Goal: Task Accomplishment & Management: Use online tool/utility

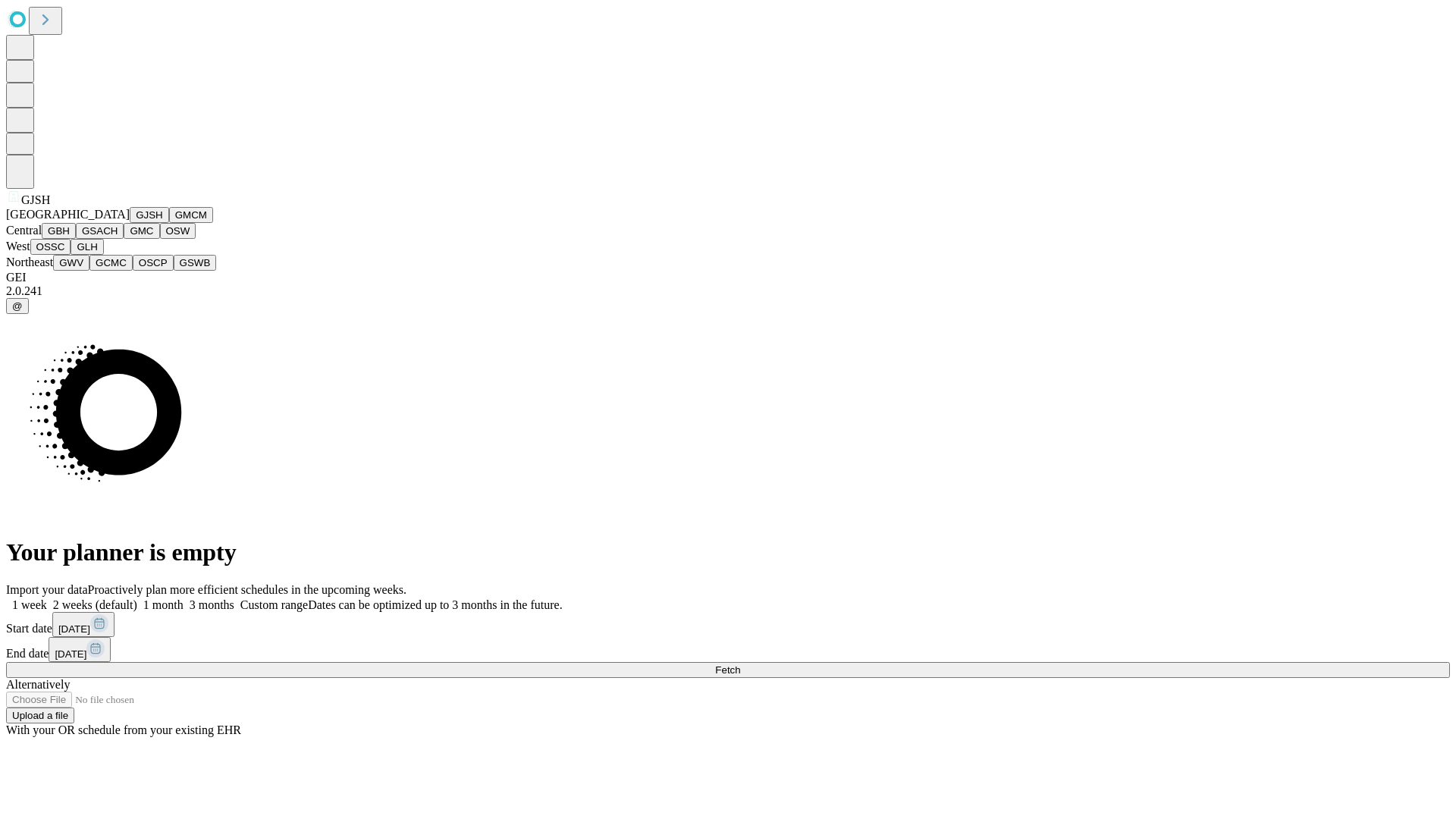
click at [130, 223] on button "GJSH" at bounding box center [150, 215] width 40 height 16
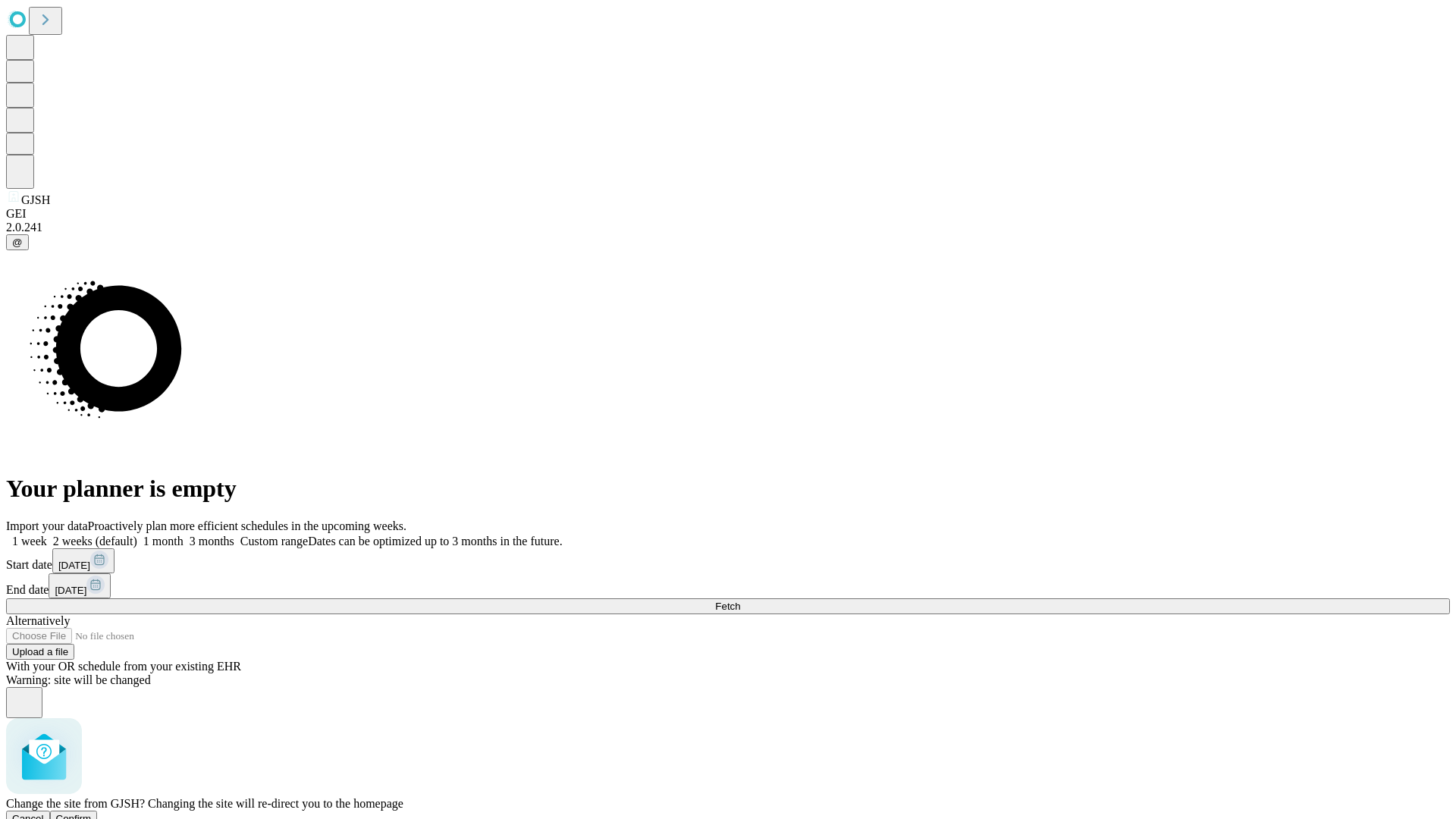
click at [92, 813] on span "Confirm" at bounding box center [73, 818] width 36 height 11
click at [47, 535] on label "1 week" at bounding box center [27, 541] width 41 height 13
click at [740, 600] on span "Fetch" at bounding box center [727, 606] width 25 height 11
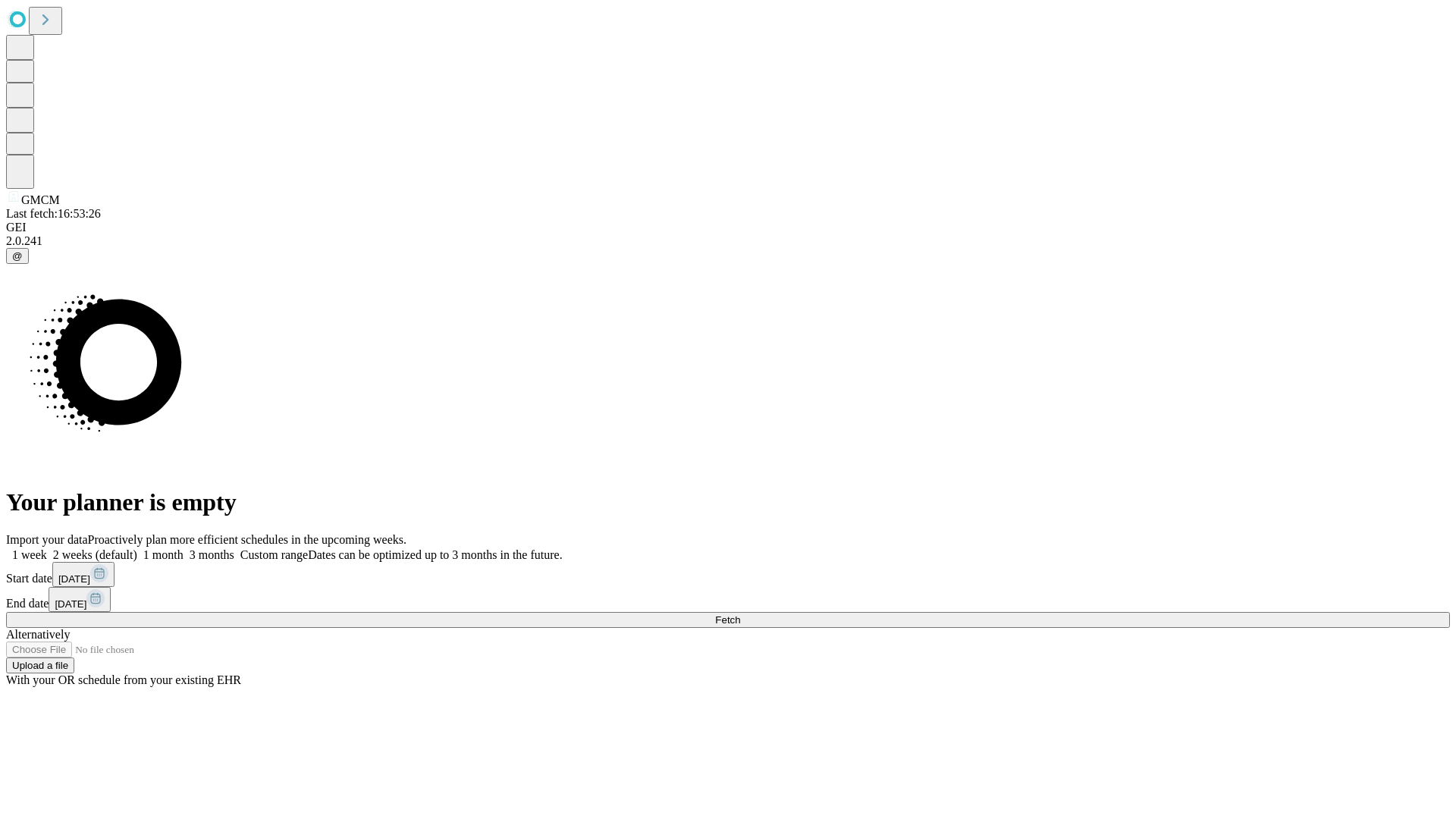
click at [47, 549] on label "1 week" at bounding box center [27, 555] width 41 height 13
click at [740, 614] on span "Fetch" at bounding box center [727, 620] width 25 height 11
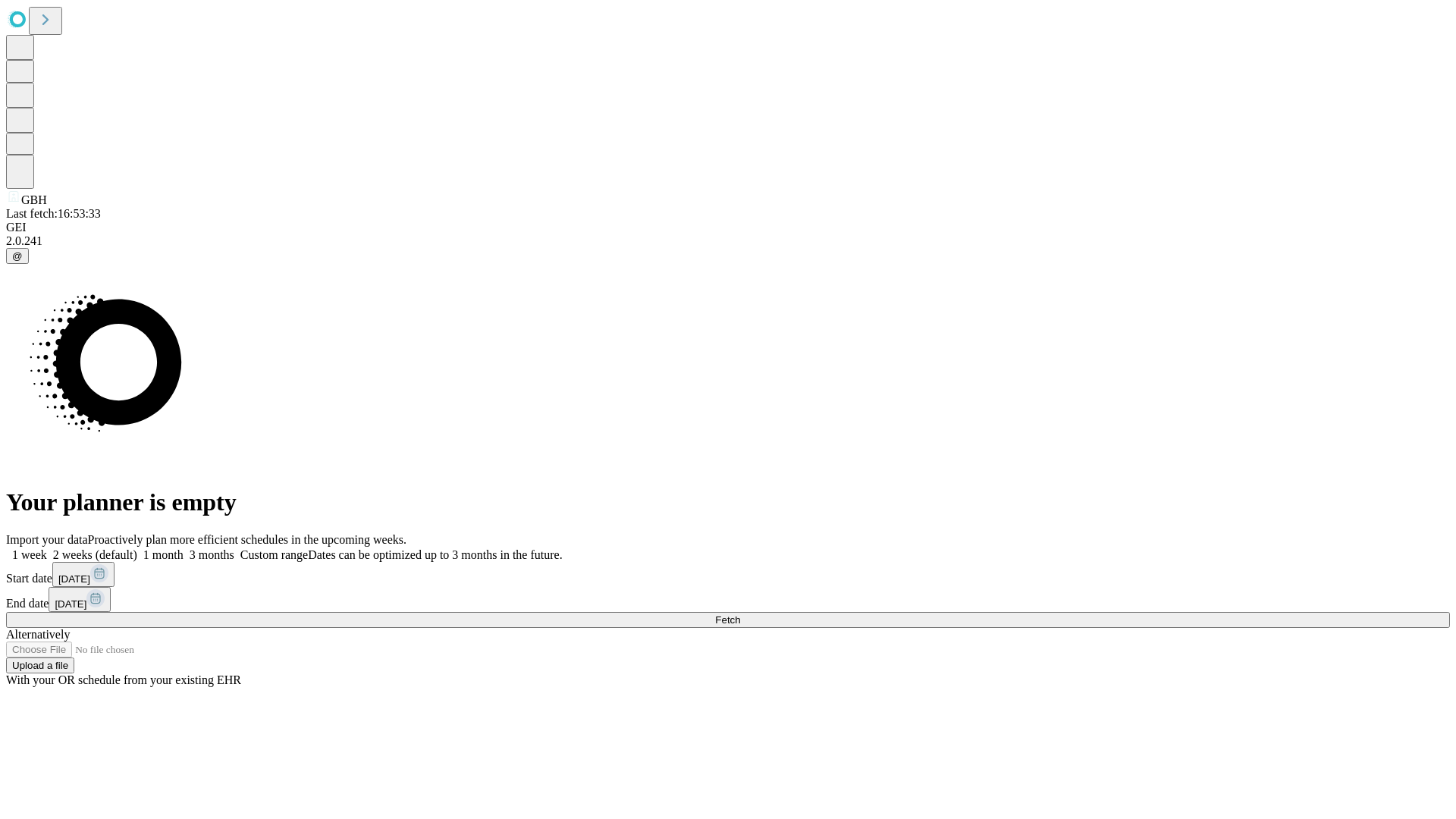
click at [47, 549] on label "1 week" at bounding box center [27, 555] width 41 height 13
click at [740, 614] on span "Fetch" at bounding box center [727, 620] width 25 height 11
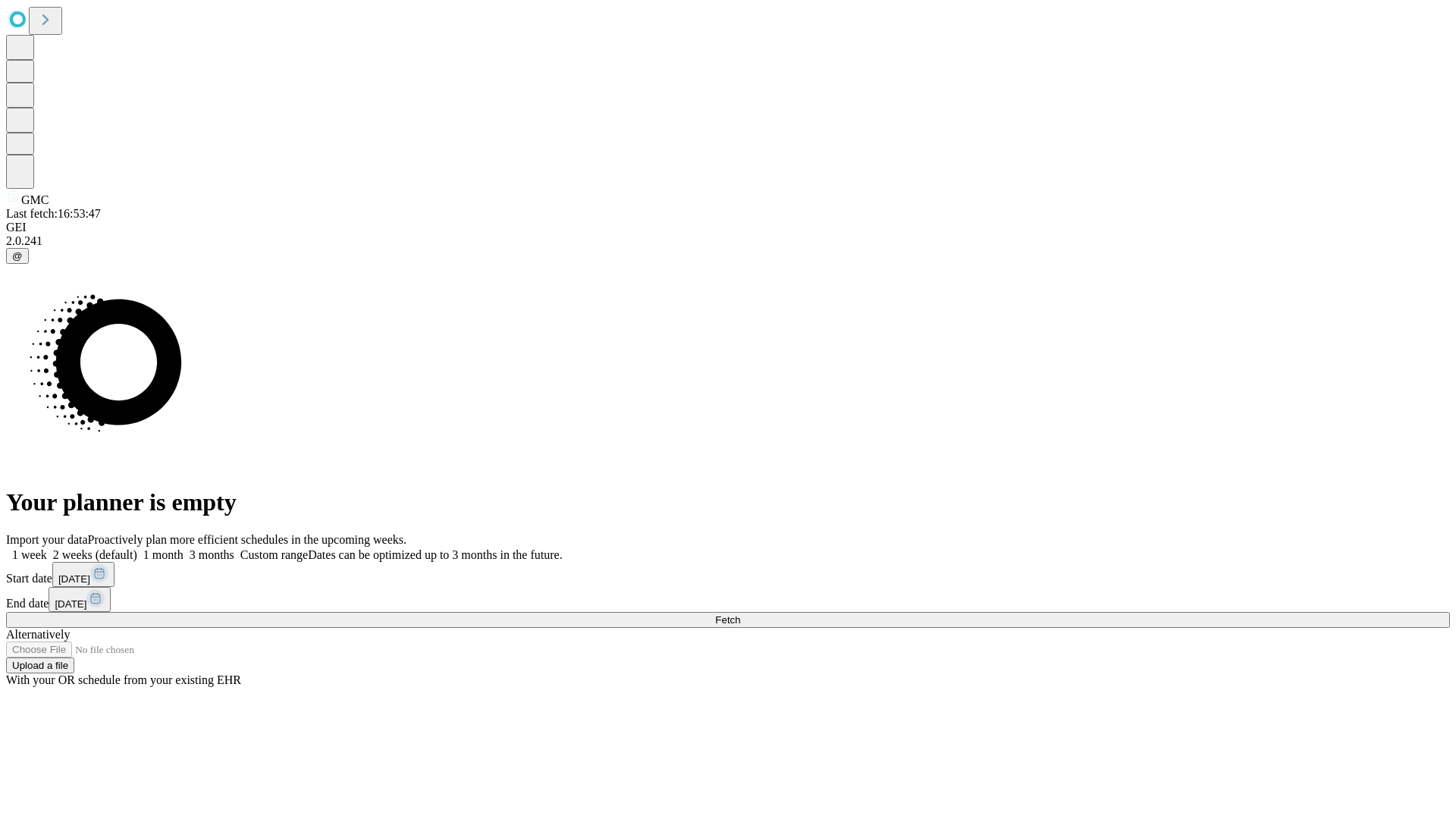
click at [47, 549] on label "1 week" at bounding box center [27, 555] width 41 height 13
click at [740, 614] on span "Fetch" at bounding box center [727, 620] width 25 height 11
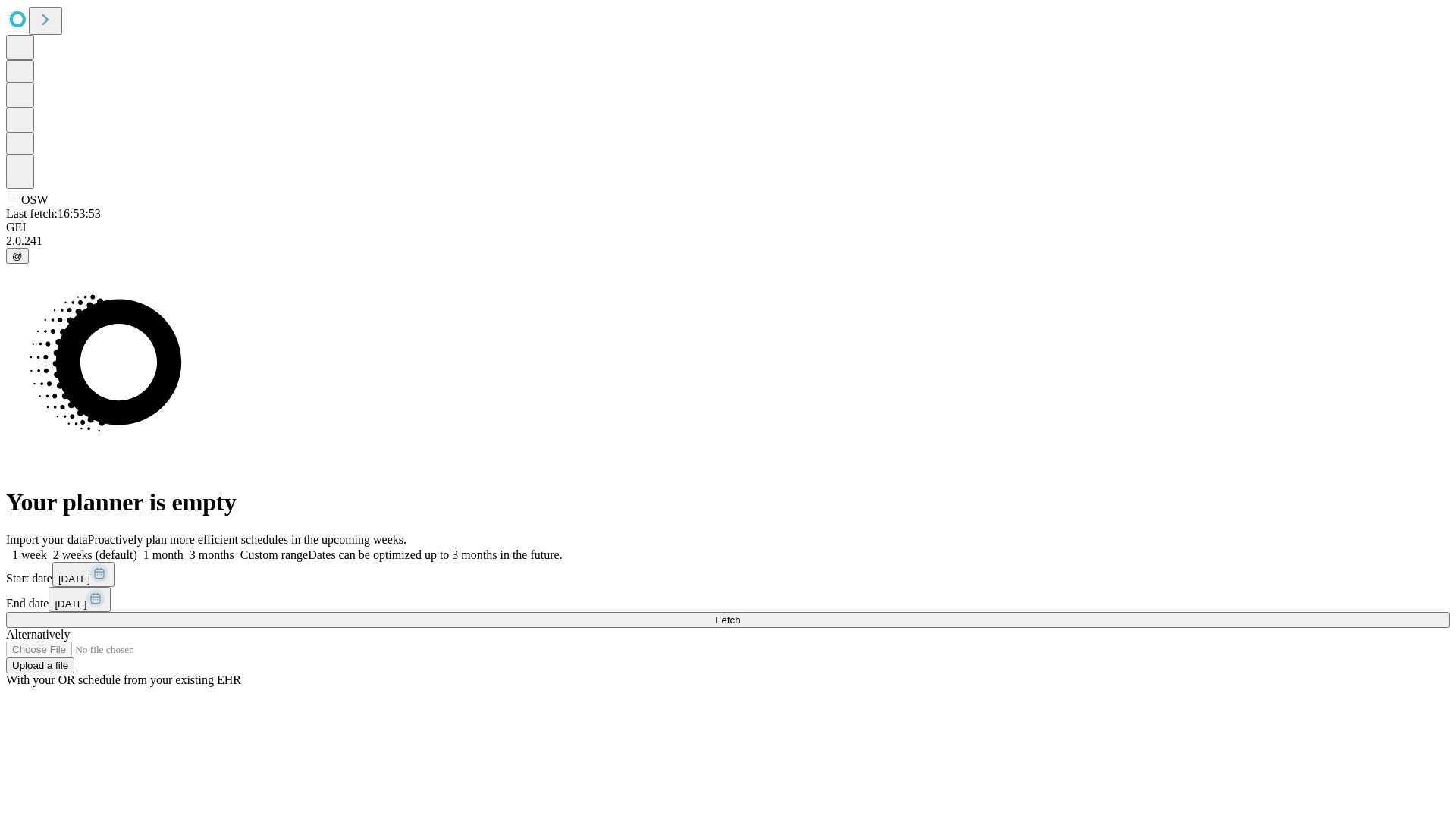
click at [47, 549] on label "1 week" at bounding box center [27, 555] width 41 height 13
click at [740, 614] on span "Fetch" at bounding box center [727, 620] width 25 height 11
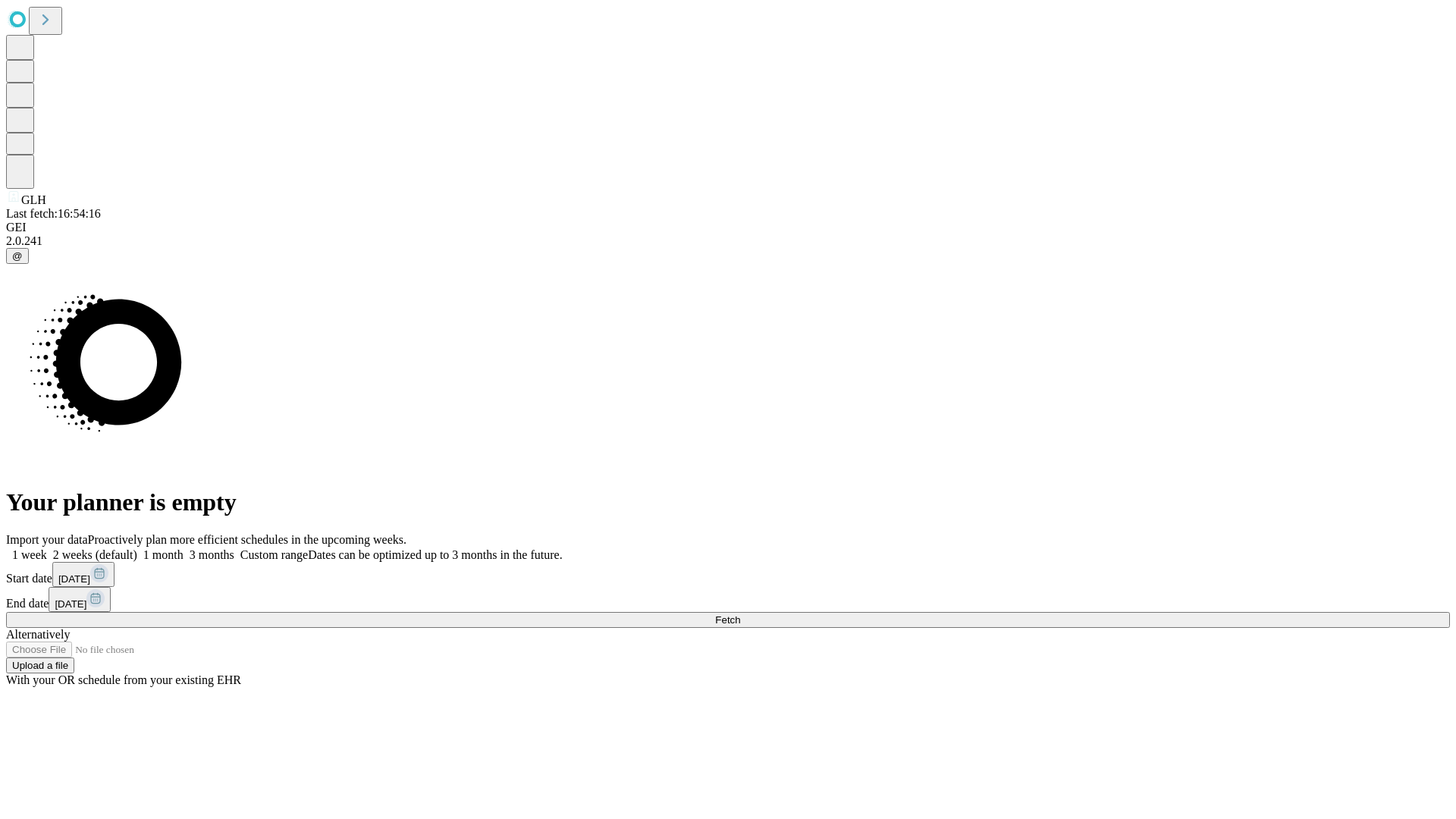
click at [47, 549] on label "1 week" at bounding box center [27, 555] width 41 height 13
click at [740, 614] on span "Fetch" at bounding box center [727, 620] width 25 height 11
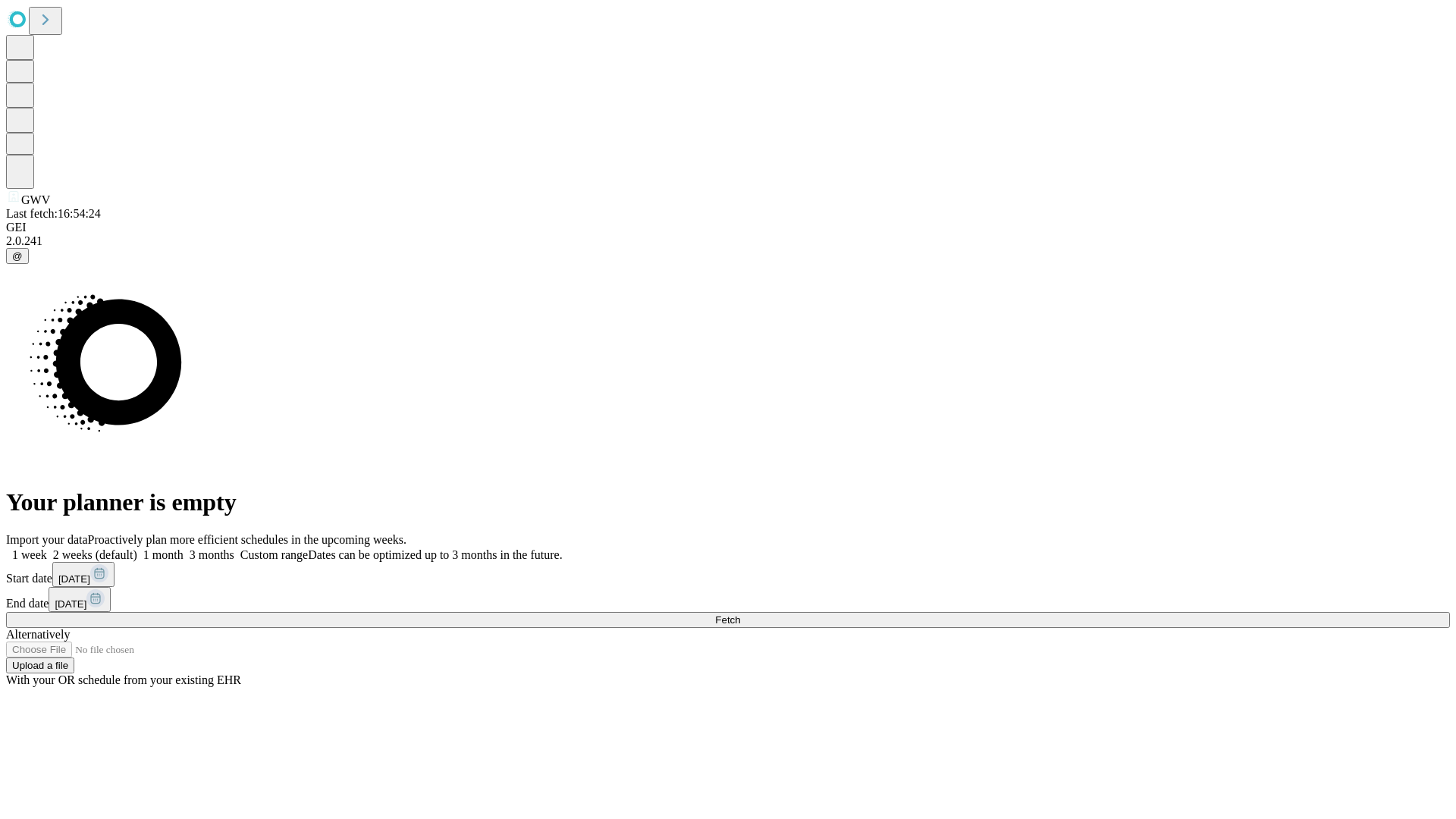
click at [47, 549] on label "1 week" at bounding box center [27, 555] width 41 height 13
click at [740, 614] on span "Fetch" at bounding box center [727, 620] width 25 height 11
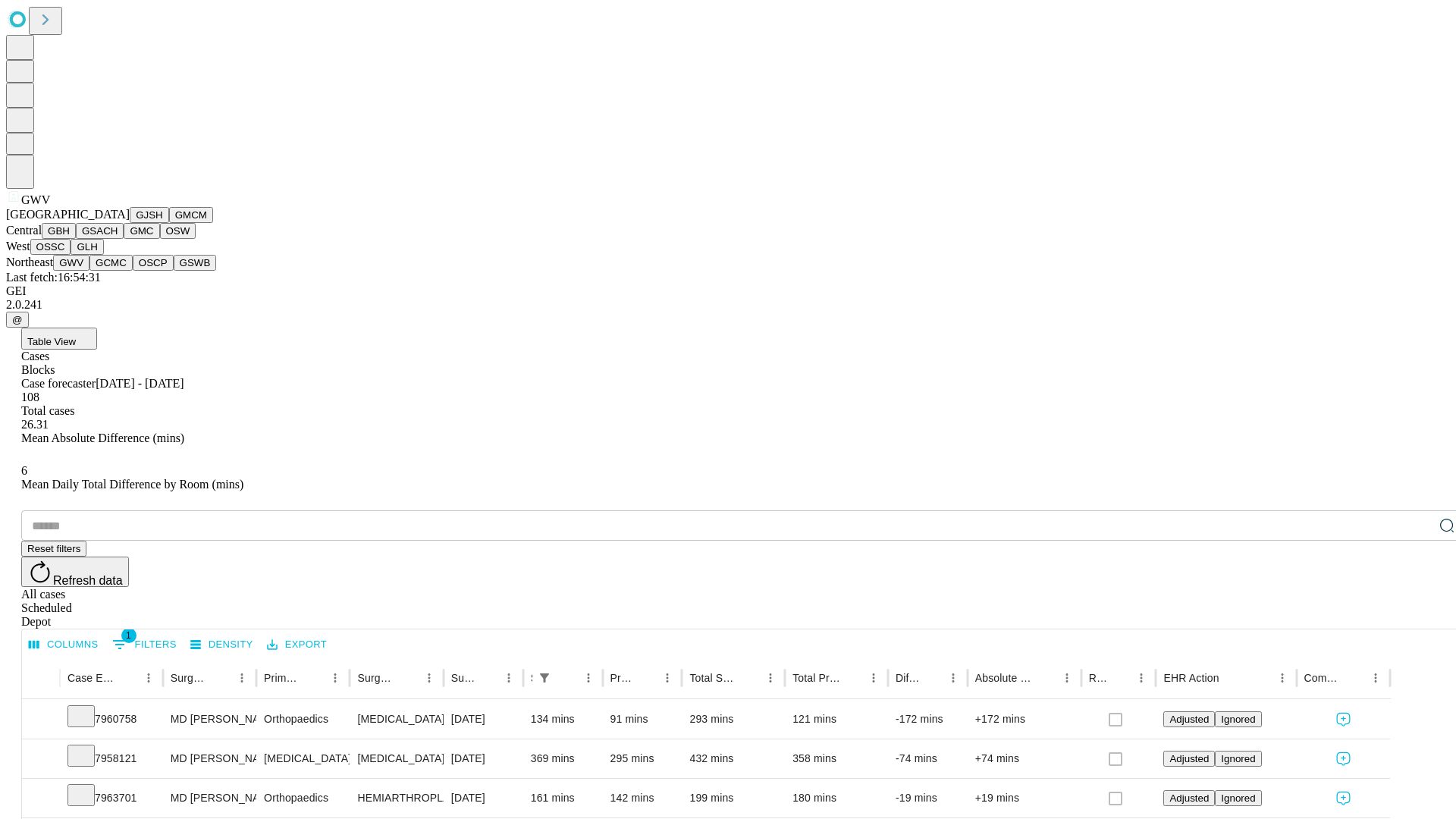
click at [118, 270] on button "GCMC" at bounding box center [111, 263] width 44 height 16
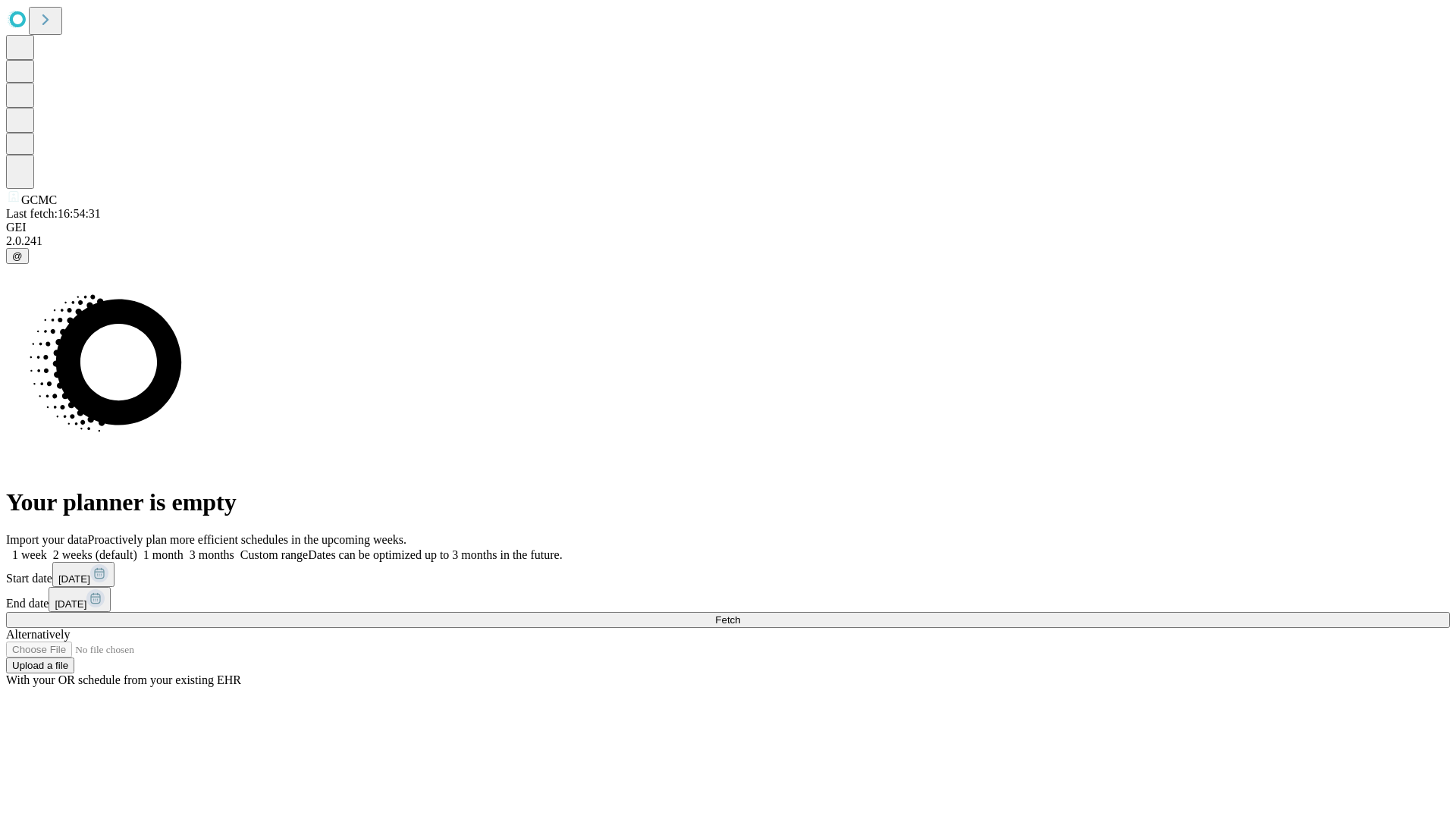
click at [47, 549] on label "1 week" at bounding box center [27, 555] width 41 height 13
click at [740, 614] on span "Fetch" at bounding box center [727, 620] width 25 height 11
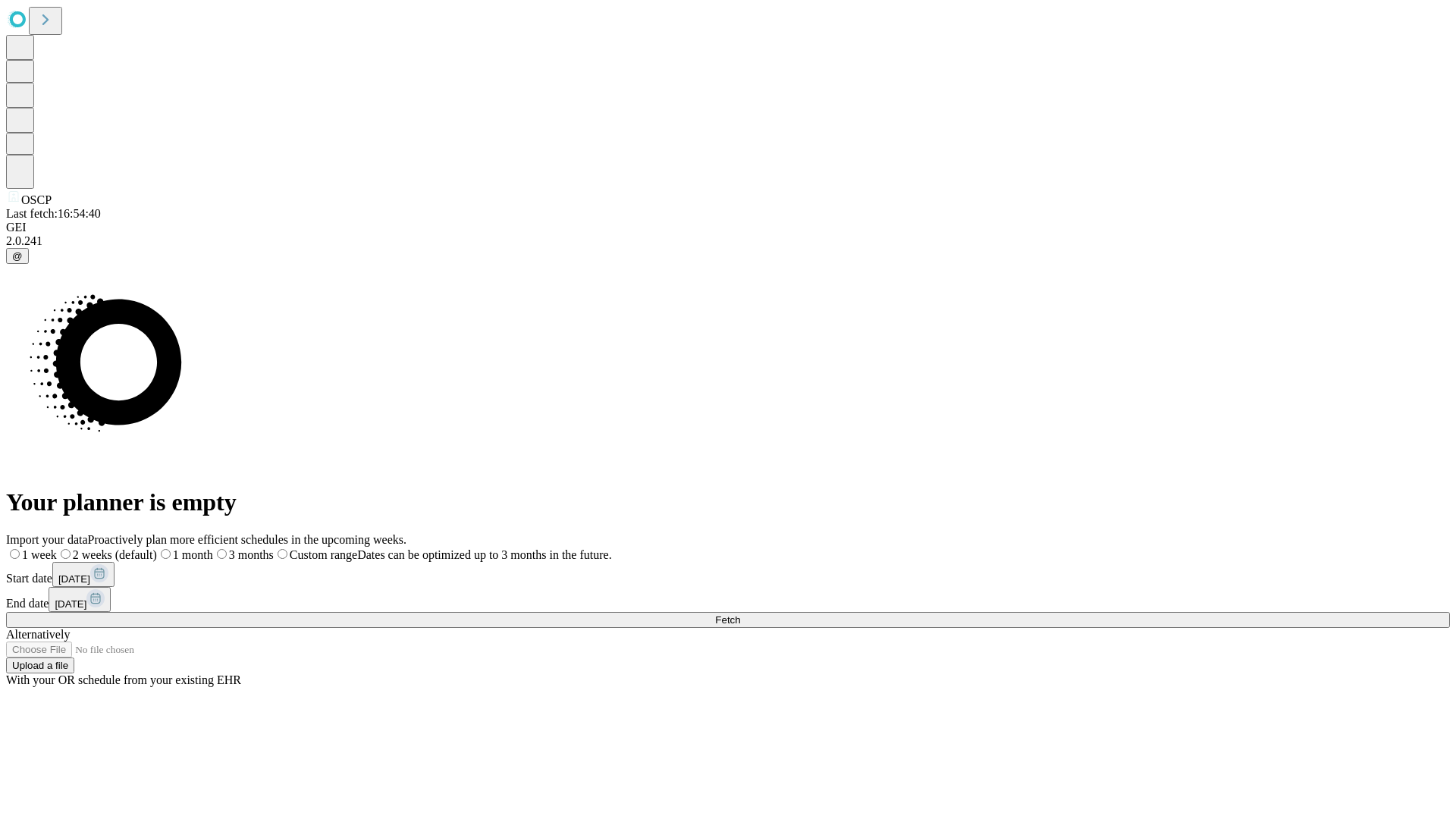
click at [57, 549] on label "1 week" at bounding box center [31, 555] width 51 height 13
click at [740, 614] on span "Fetch" at bounding box center [727, 620] width 25 height 11
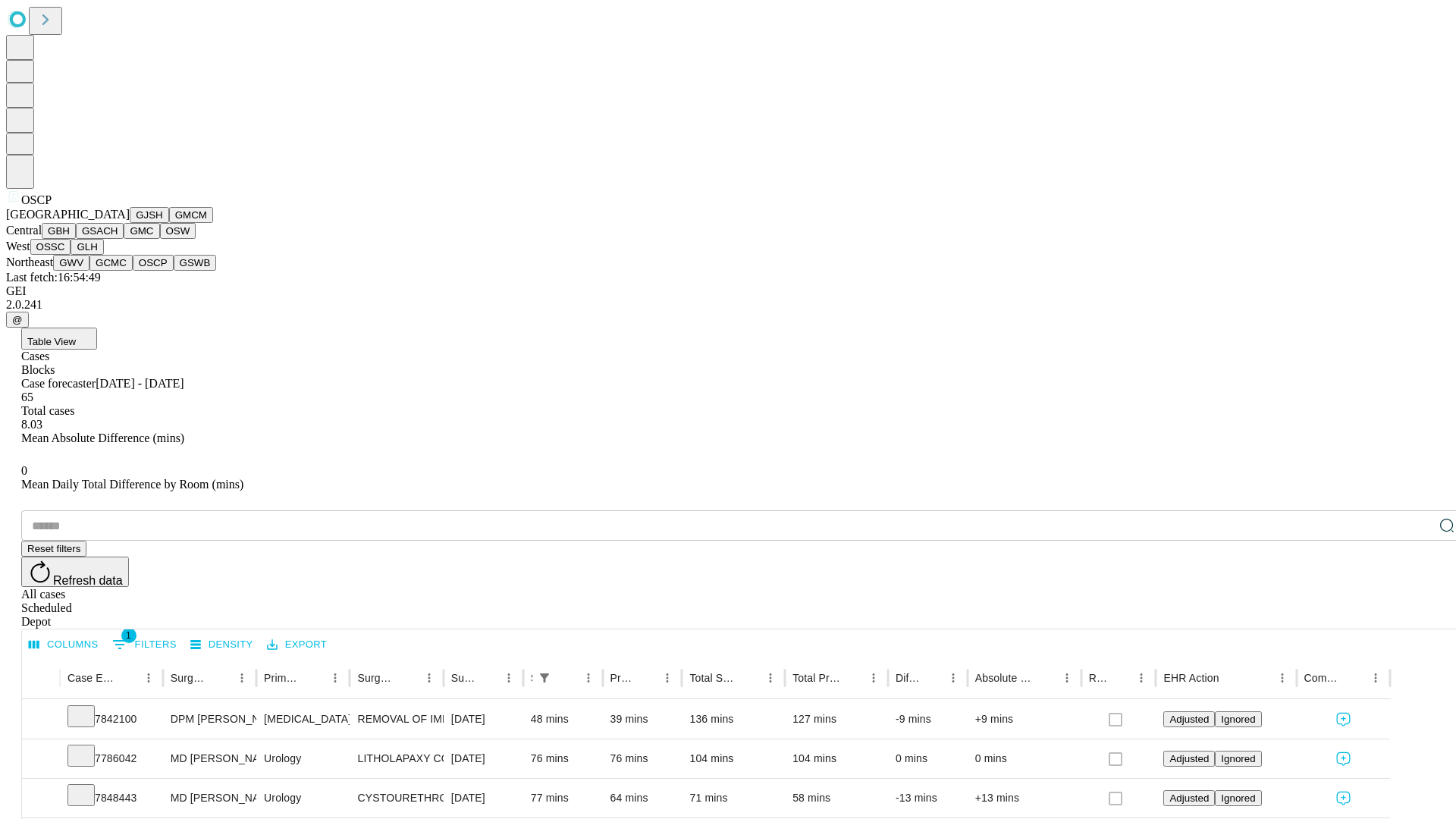
click at [173, 270] on button "GSWB" at bounding box center [195, 263] width 44 height 16
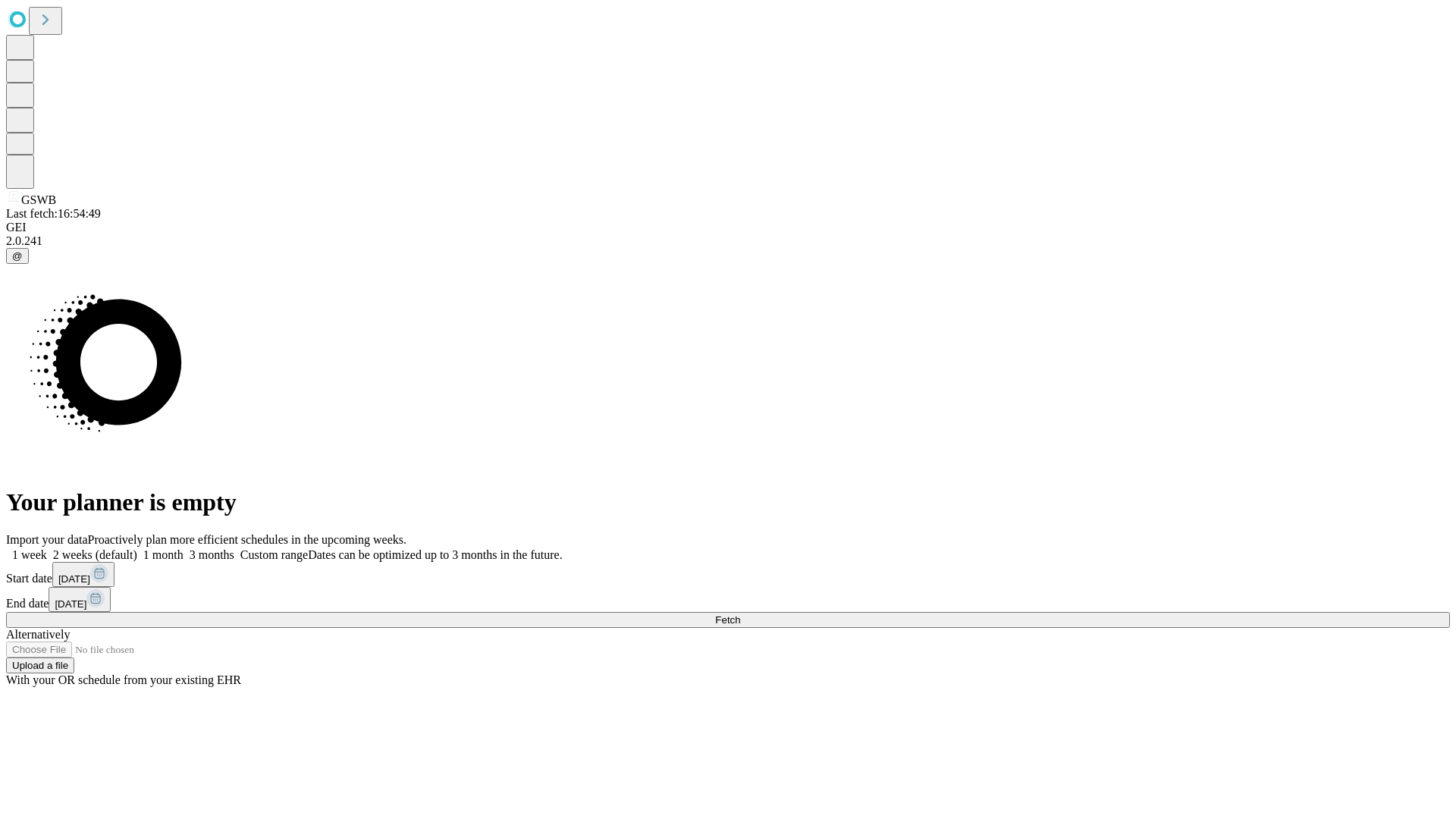
click at [47, 549] on label "1 week" at bounding box center [27, 555] width 41 height 13
click at [740, 614] on span "Fetch" at bounding box center [727, 620] width 25 height 11
